Goal: Transaction & Acquisition: Subscribe to service/newsletter

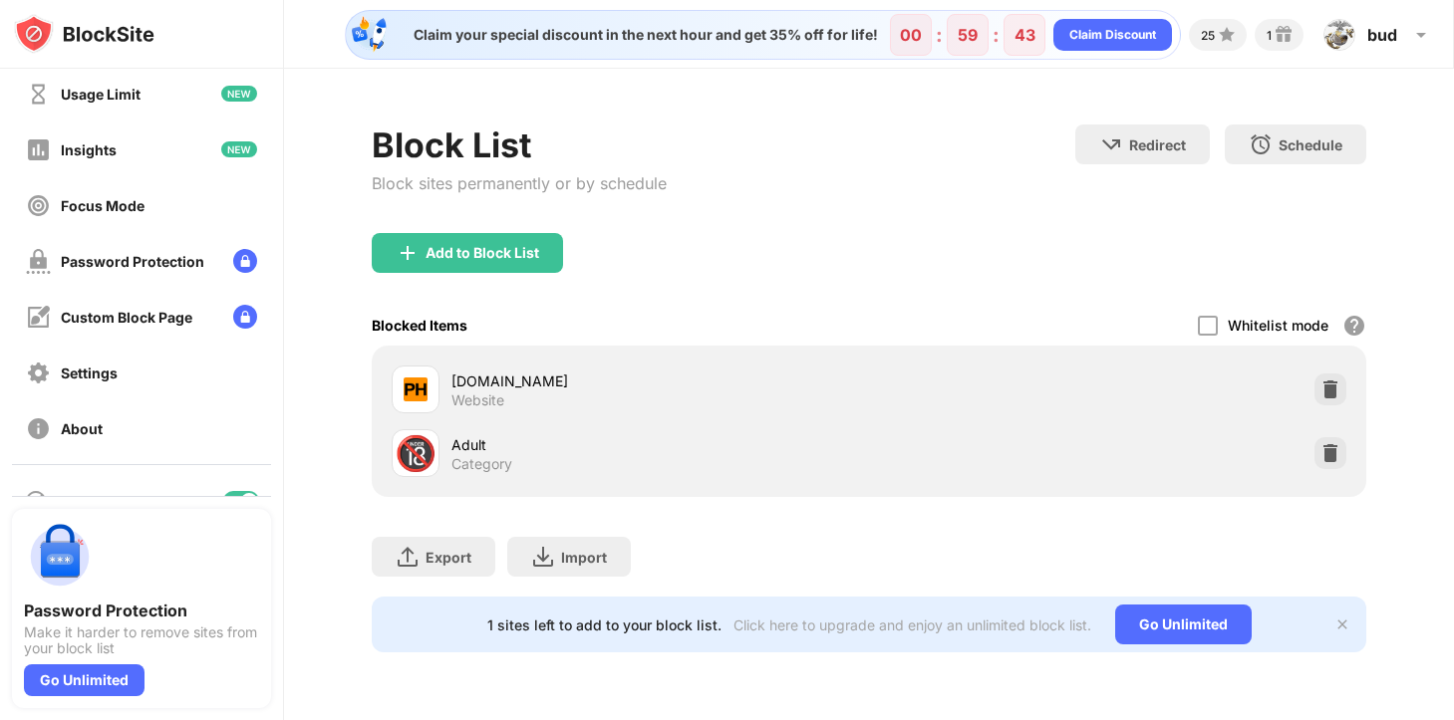
scroll to position [108, 0]
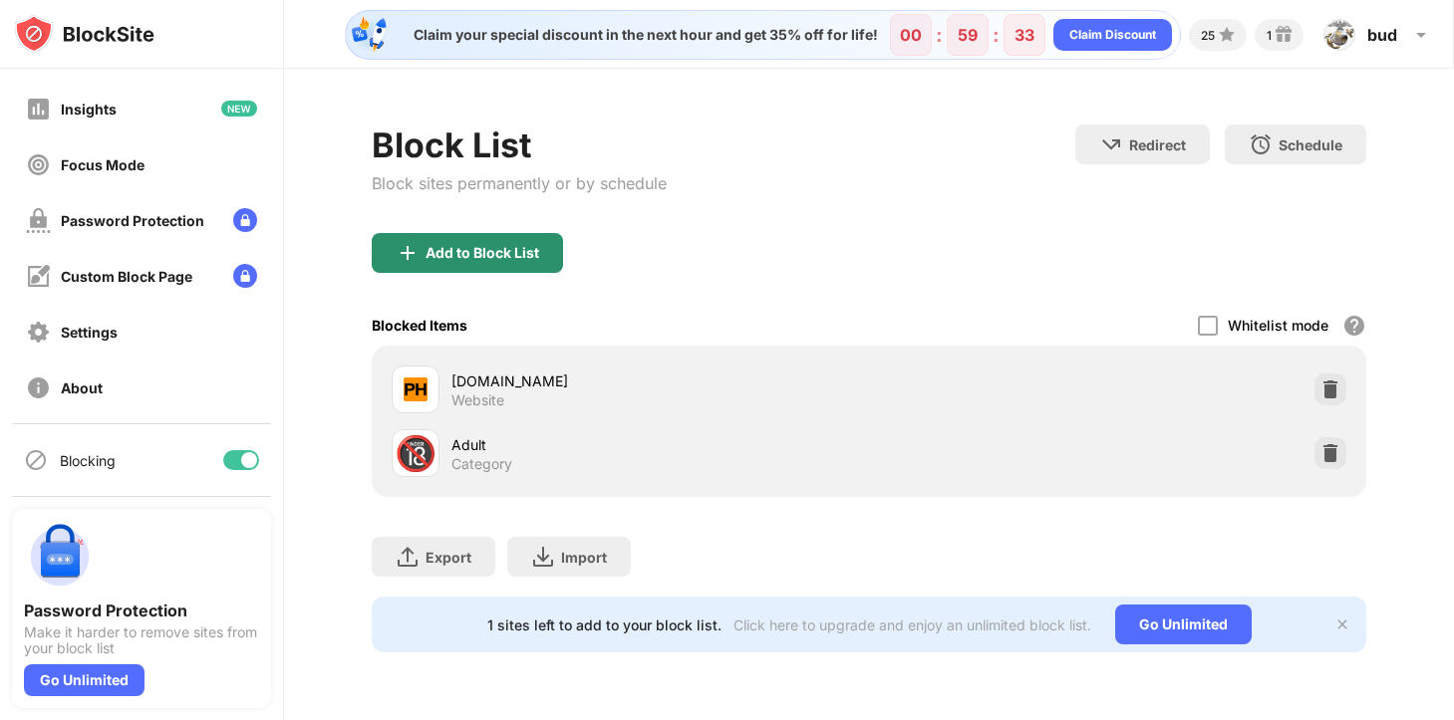
click at [484, 265] on div "Add to Block List" at bounding box center [467, 253] width 191 height 40
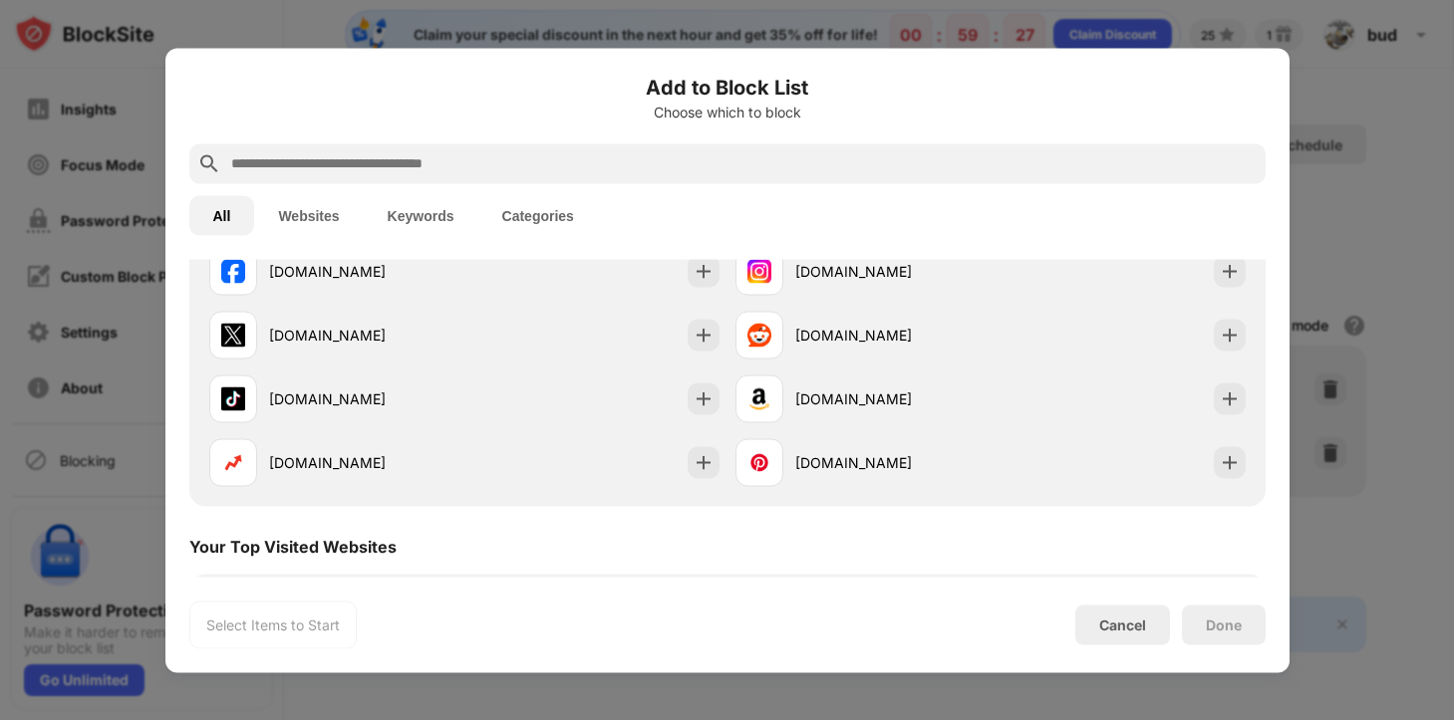
scroll to position [437, 0]
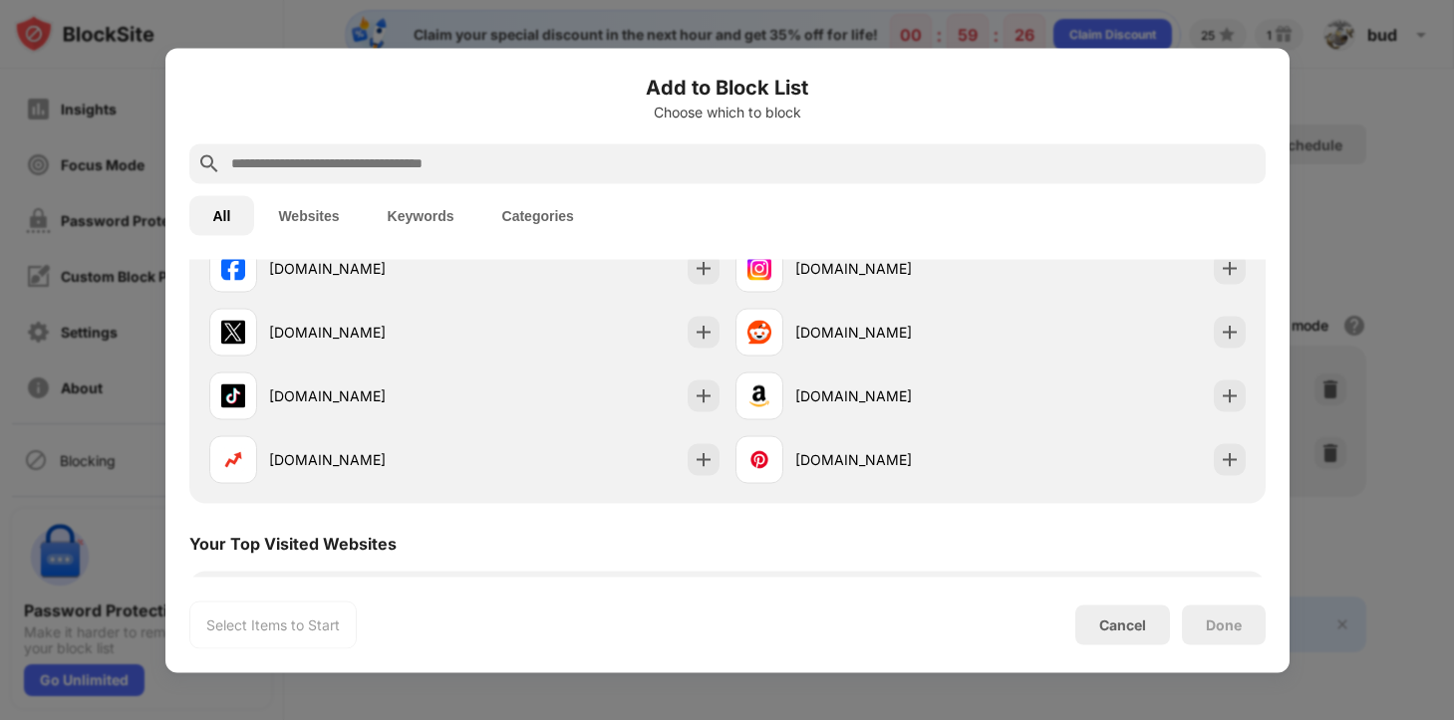
click at [327, 214] on button "Websites" at bounding box center [308, 215] width 109 height 40
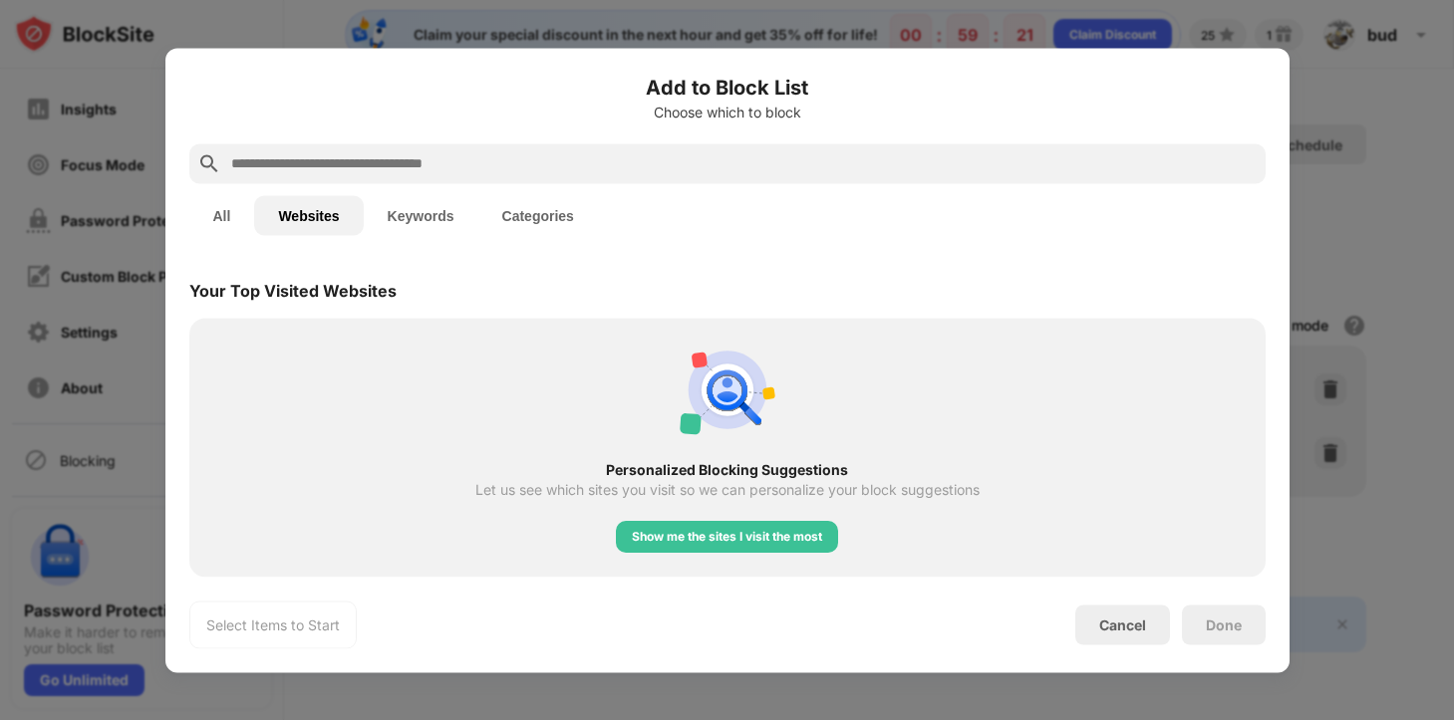
scroll to position [0, 0]
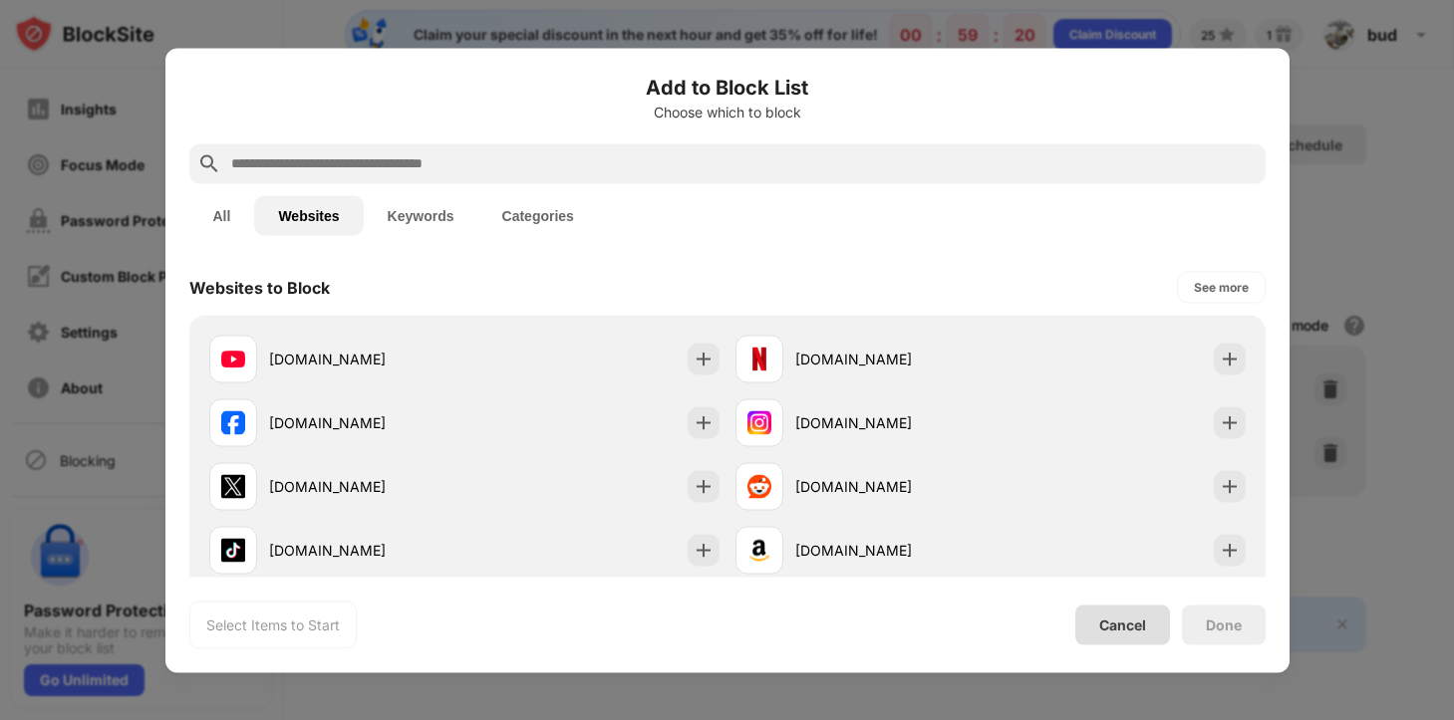
click at [1112, 624] on div "Cancel" at bounding box center [1122, 625] width 47 height 17
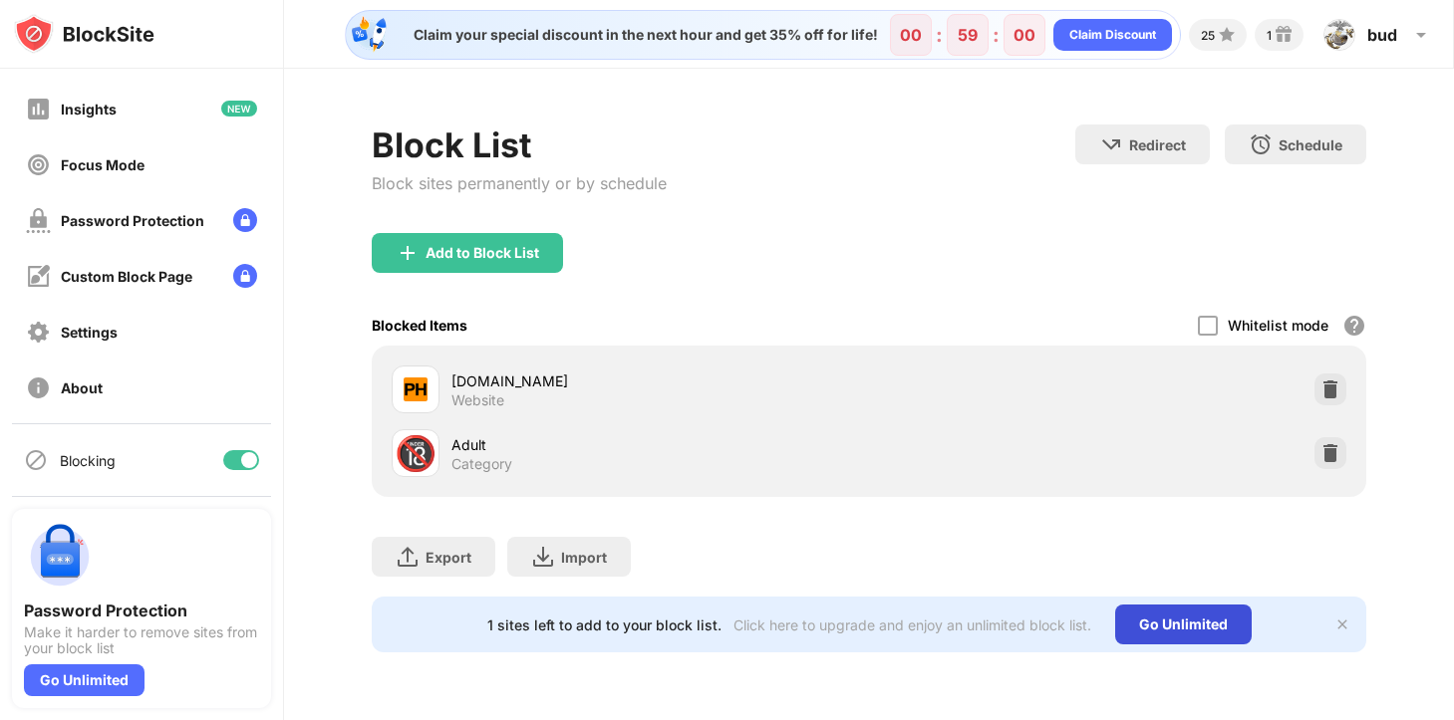
click at [1158, 621] on div "Go Unlimited" at bounding box center [1183, 625] width 136 height 40
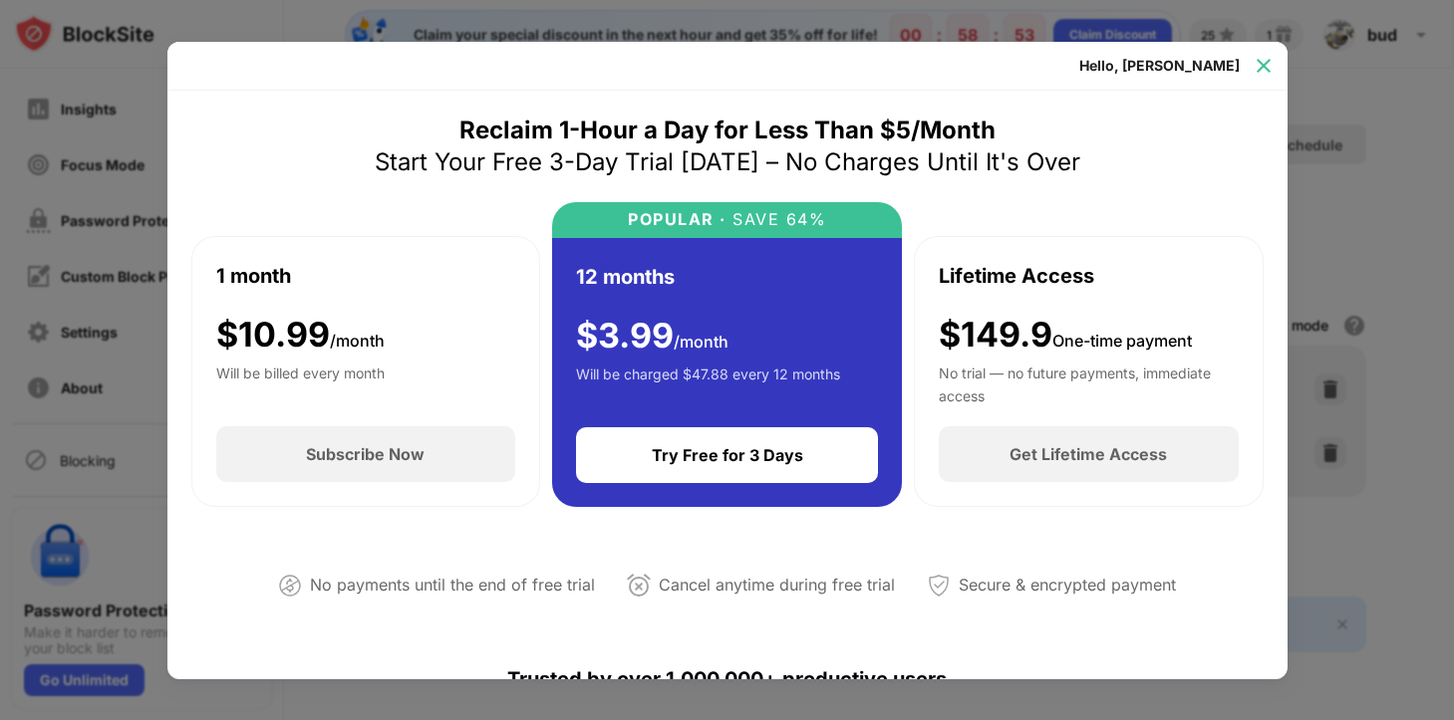
click at [1262, 63] on img at bounding box center [1263, 66] width 20 height 20
